Goal: Use online tool/utility: Utilize a website feature to perform a specific function

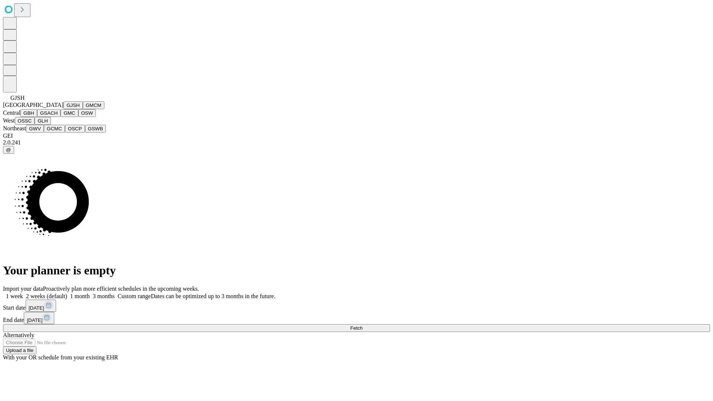
click at [64, 109] on button "GJSH" at bounding box center [73, 105] width 19 height 8
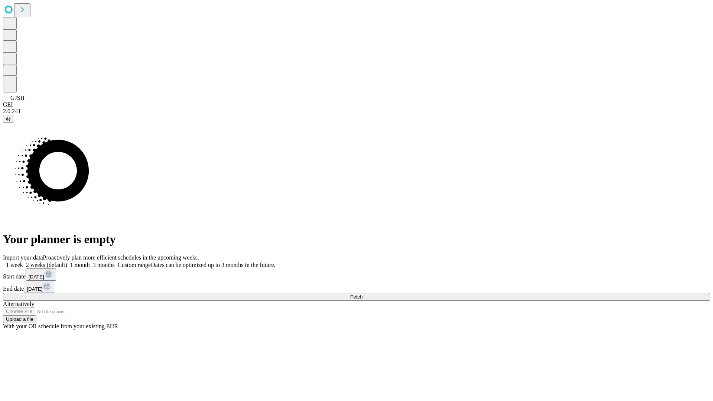
click at [90, 262] on label "1 month" at bounding box center [78, 265] width 23 height 6
click at [363, 294] on span "Fetch" at bounding box center [356, 297] width 12 height 6
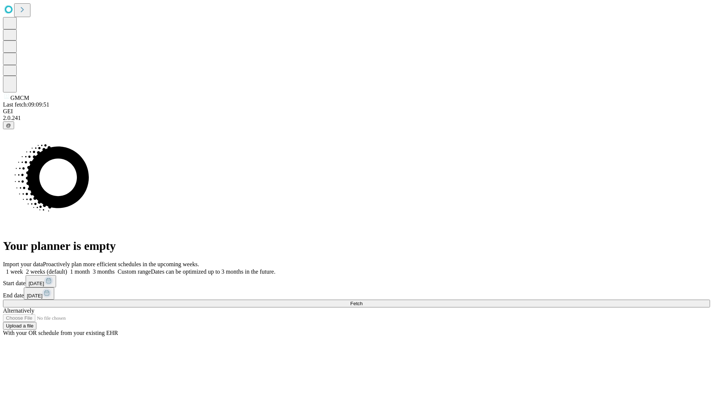
click at [90, 269] on label "1 month" at bounding box center [78, 272] width 23 height 6
click at [363, 301] on span "Fetch" at bounding box center [356, 304] width 12 height 6
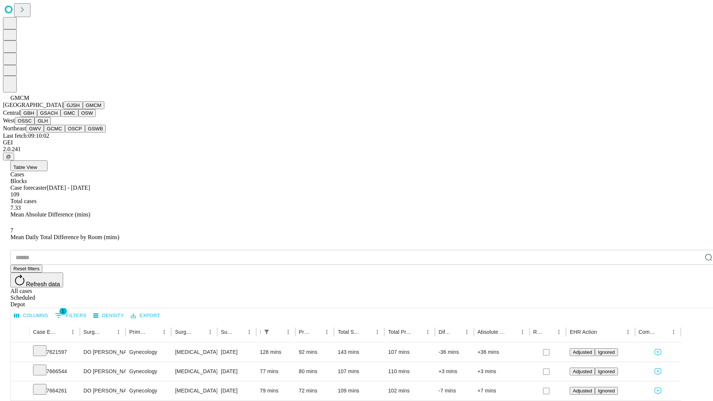
click at [37, 117] on button "GBH" at bounding box center [28, 113] width 17 height 8
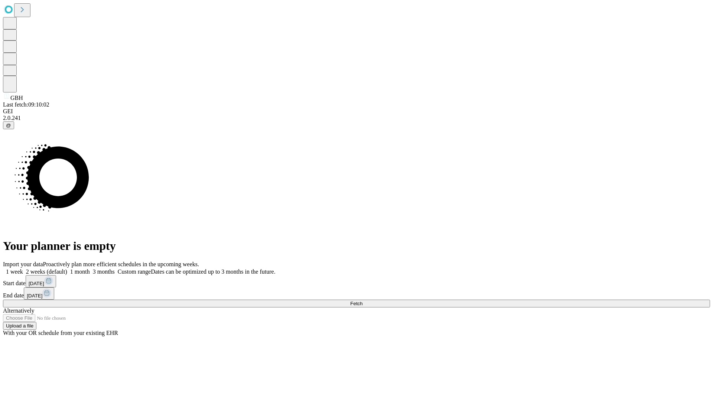
click at [90, 269] on label "1 month" at bounding box center [78, 272] width 23 height 6
click at [363, 301] on span "Fetch" at bounding box center [356, 304] width 12 height 6
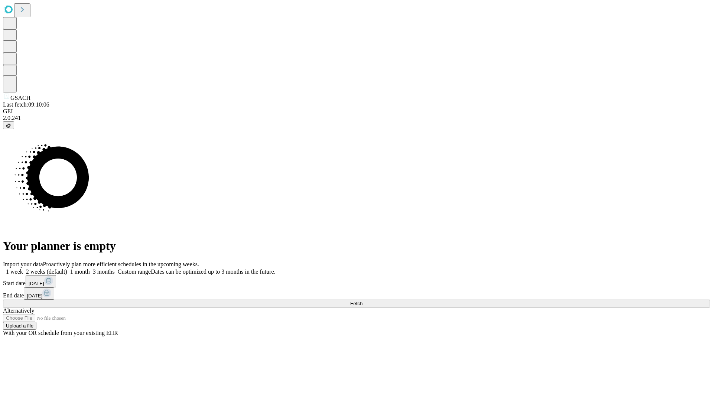
click at [90, 269] on label "1 month" at bounding box center [78, 272] width 23 height 6
click at [363, 301] on span "Fetch" at bounding box center [356, 304] width 12 height 6
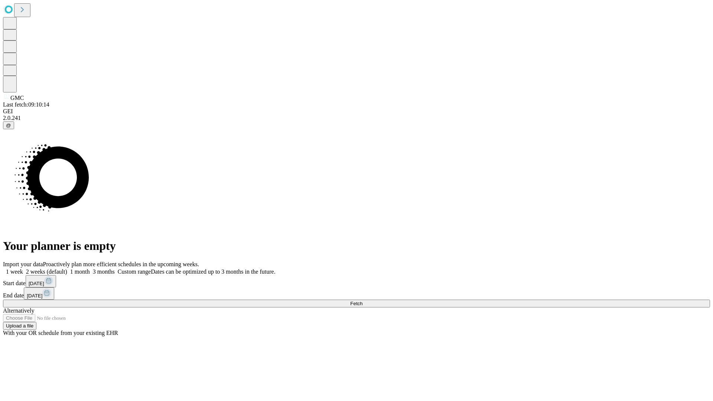
click at [90, 269] on label "1 month" at bounding box center [78, 272] width 23 height 6
click at [363, 301] on span "Fetch" at bounding box center [356, 304] width 12 height 6
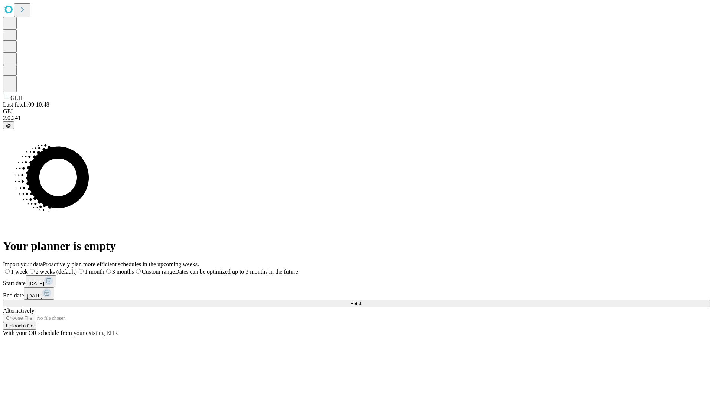
click at [363, 301] on span "Fetch" at bounding box center [356, 304] width 12 height 6
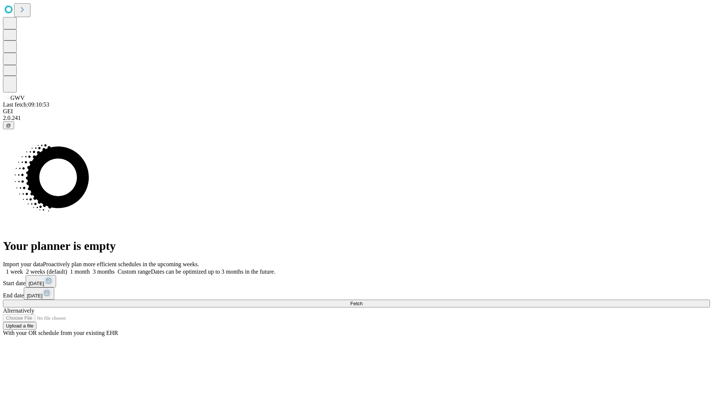
click at [90, 269] on label "1 month" at bounding box center [78, 272] width 23 height 6
click at [363, 301] on span "Fetch" at bounding box center [356, 304] width 12 height 6
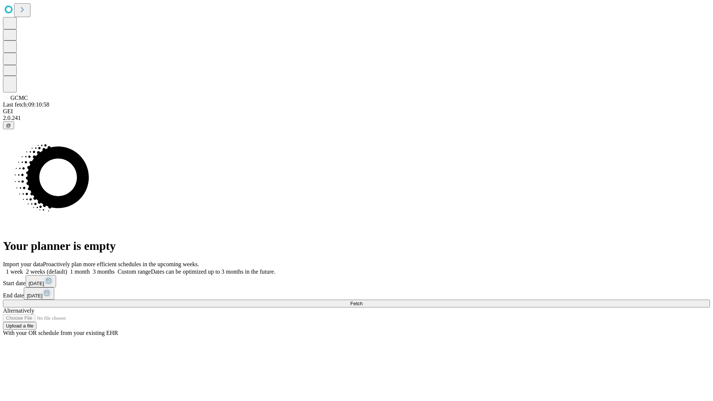
click at [90, 269] on label "1 month" at bounding box center [78, 272] width 23 height 6
click at [363, 301] on span "Fetch" at bounding box center [356, 304] width 12 height 6
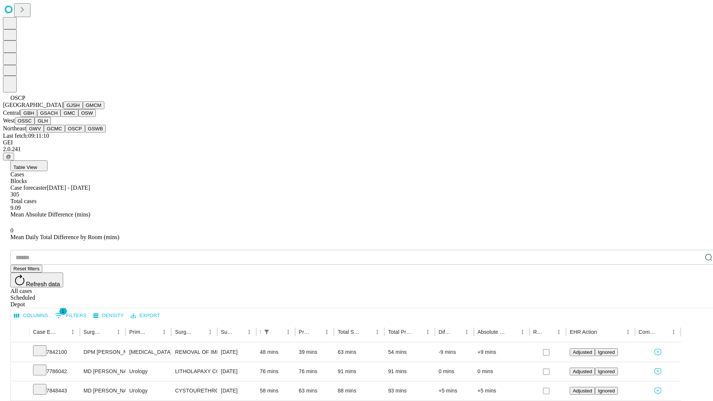
click at [85, 133] on button "GSWB" at bounding box center [95, 129] width 21 height 8
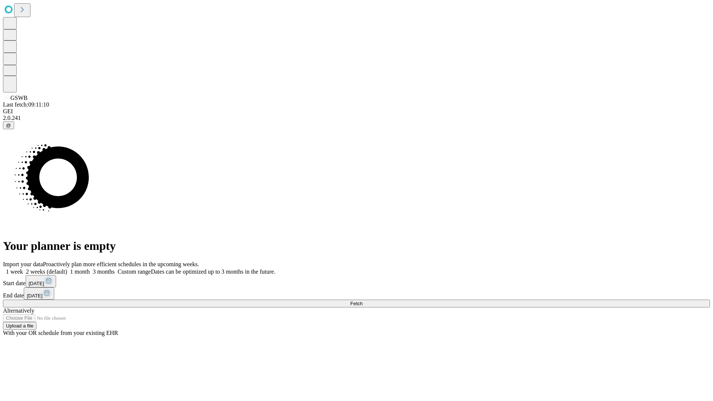
click at [90, 269] on label "1 month" at bounding box center [78, 272] width 23 height 6
click at [363, 301] on span "Fetch" at bounding box center [356, 304] width 12 height 6
